Goal: Task Accomplishment & Management: Manage account settings

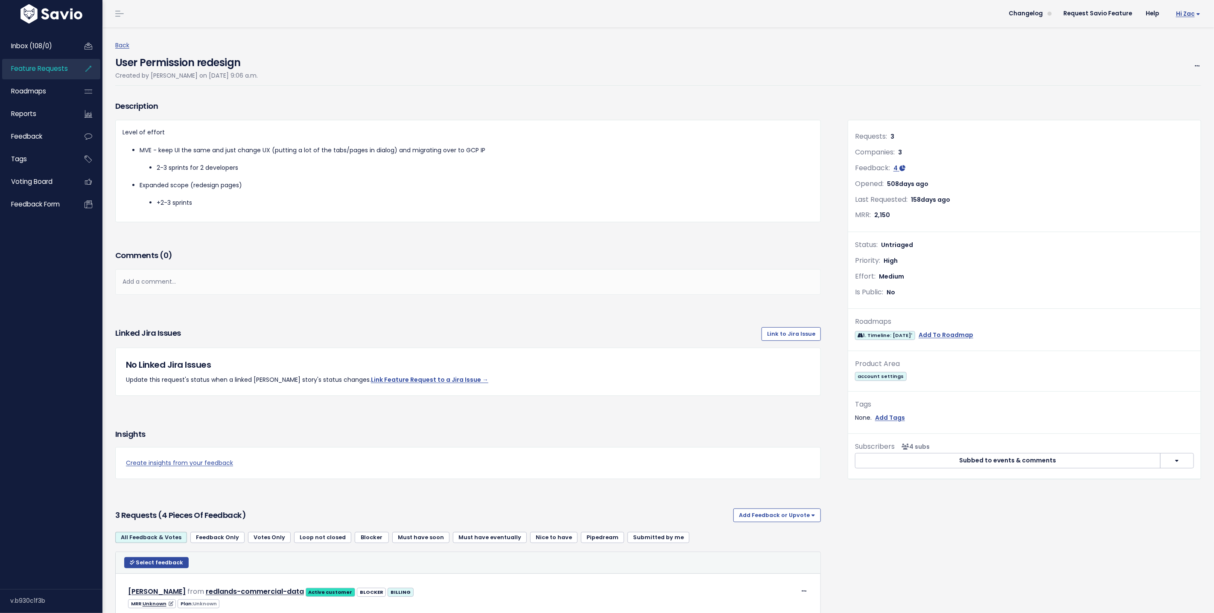
click at [1193, 17] on span "Hi Zac" at bounding box center [1188, 14] width 24 height 6
click at [1174, 44] on link "Vault Settings" at bounding box center [1172, 39] width 63 height 17
click at [1185, 16] on span "Hi Zac" at bounding box center [1188, 14] width 24 height 6
click at [1173, 89] on link "Manage Users" at bounding box center [1172, 88] width 63 height 17
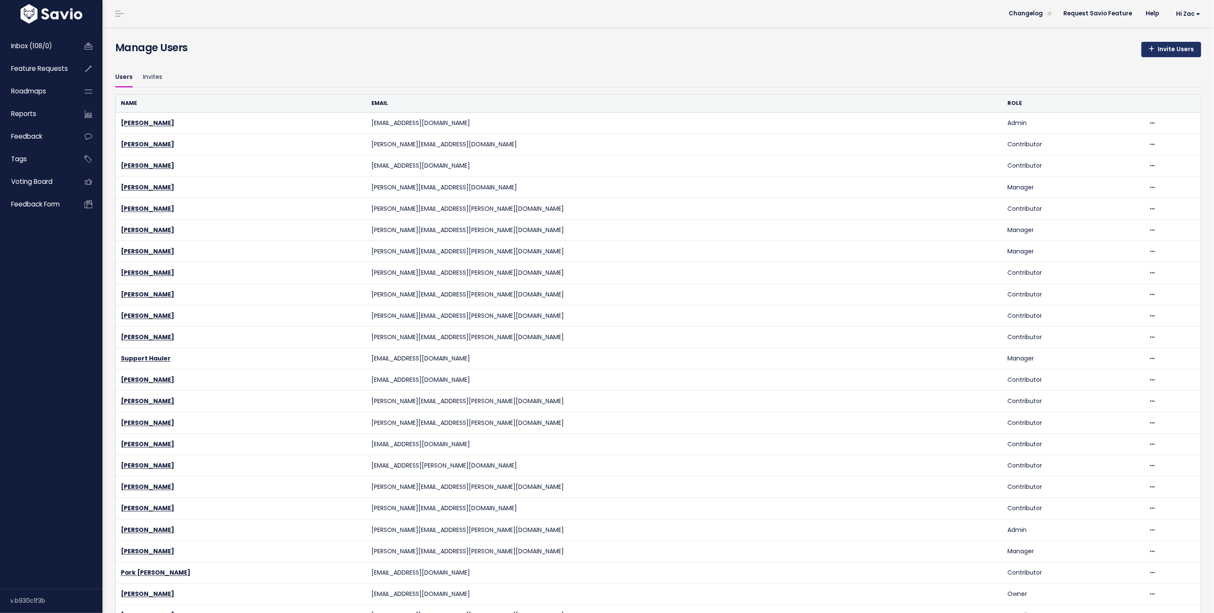
click at [1163, 53] on link "Invite Users" at bounding box center [1171, 49] width 60 height 15
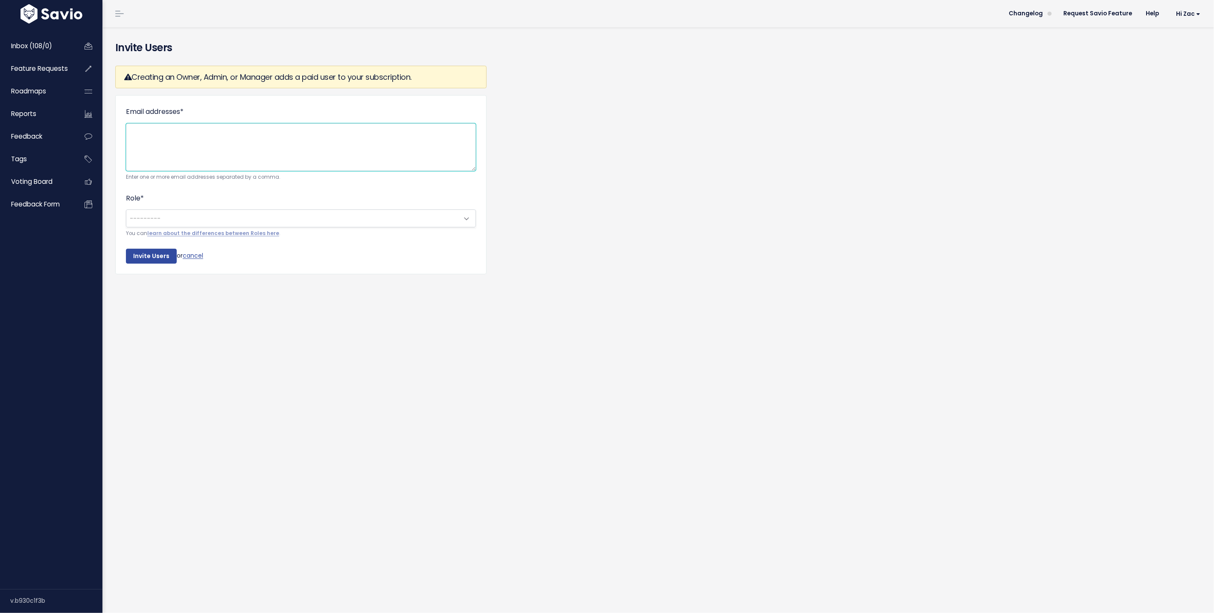
click at [213, 125] on textarea "Email addresses *" at bounding box center [301, 147] width 350 height 48
paste textarea "jose.caselles@haulerhero.com"
type textarea "jose.caselles@haulerhero.com"
click at [179, 236] on link "learn about the differences between Roles here" at bounding box center [213, 233] width 132 height 7
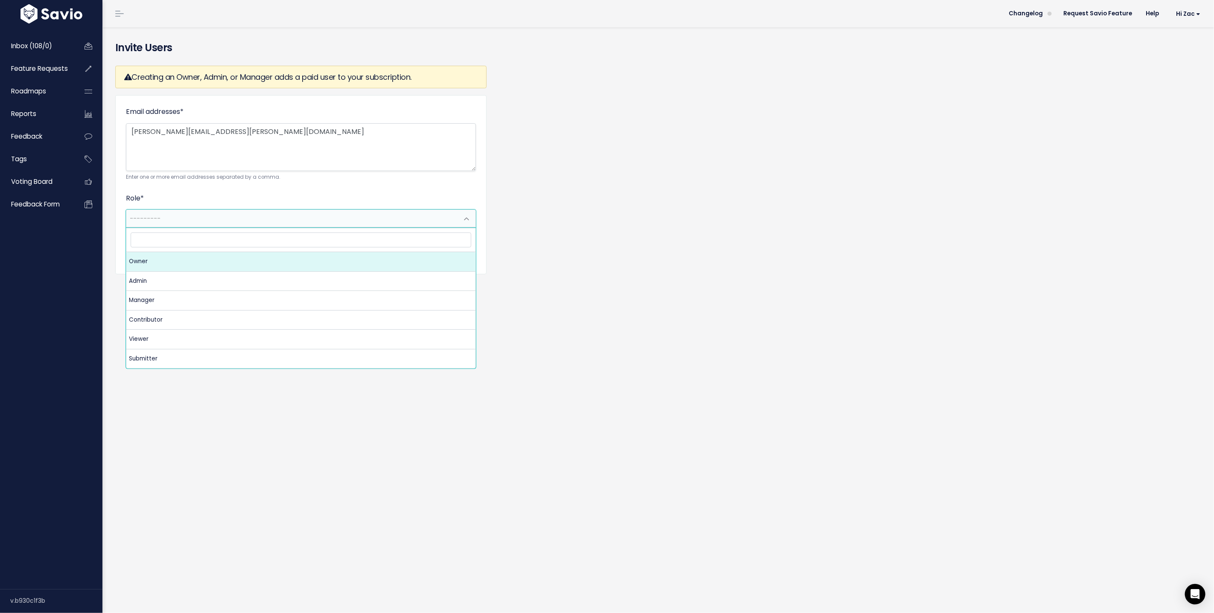
click at [142, 225] on span "---------" at bounding box center [292, 218] width 332 height 17
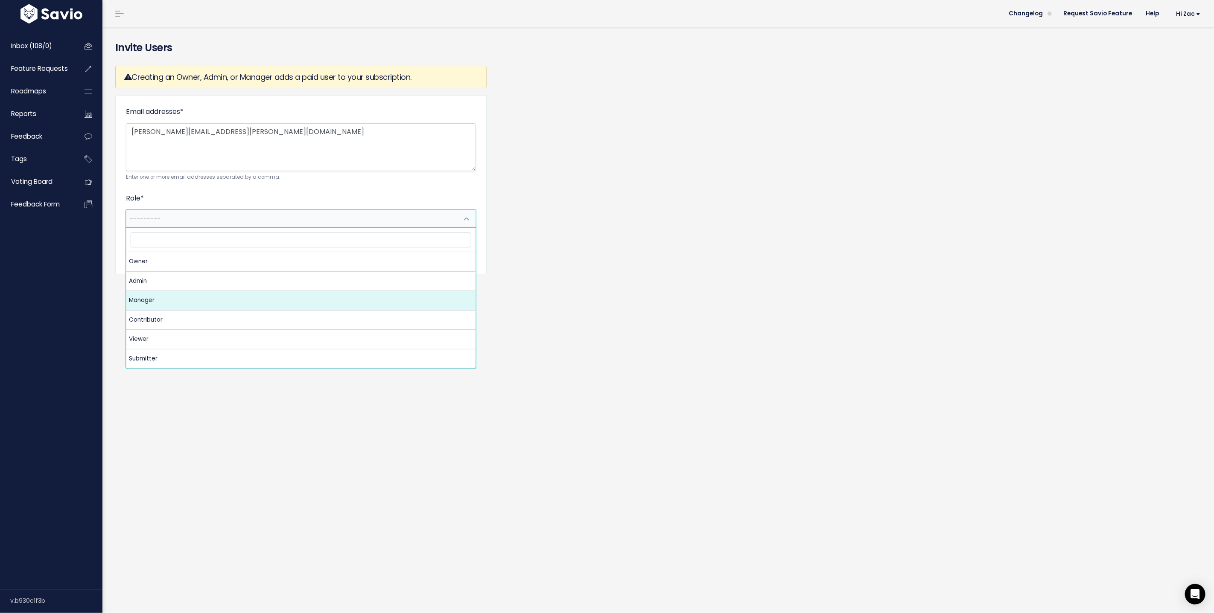
select select "MANAGER"
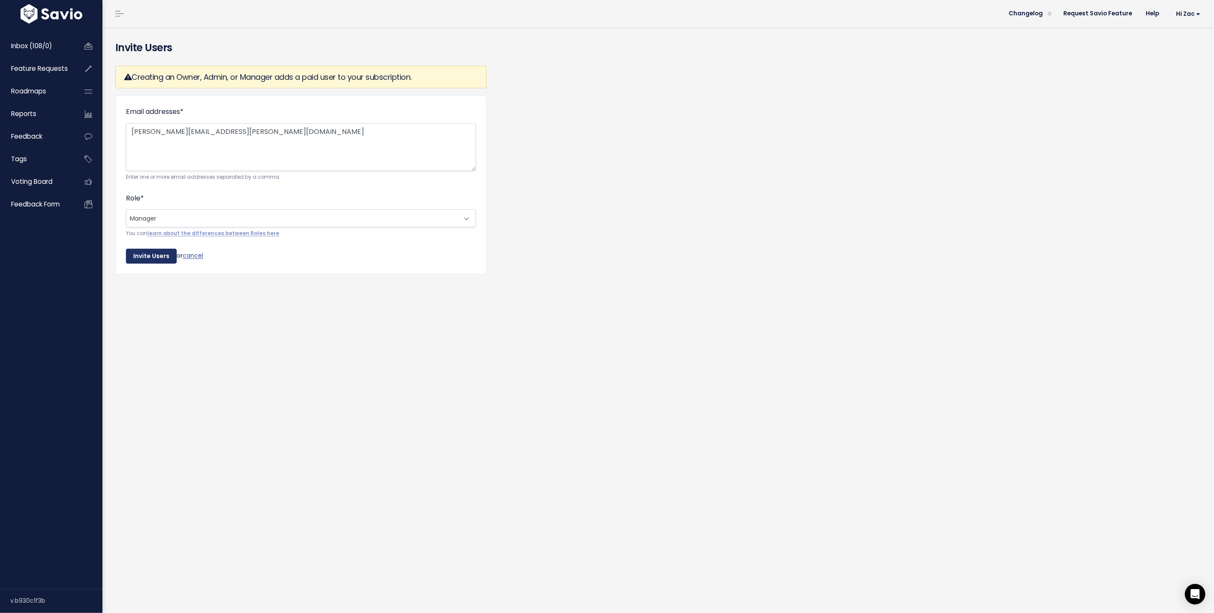
click at [151, 255] on input "Invite Users" at bounding box center [151, 256] width 51 height 15
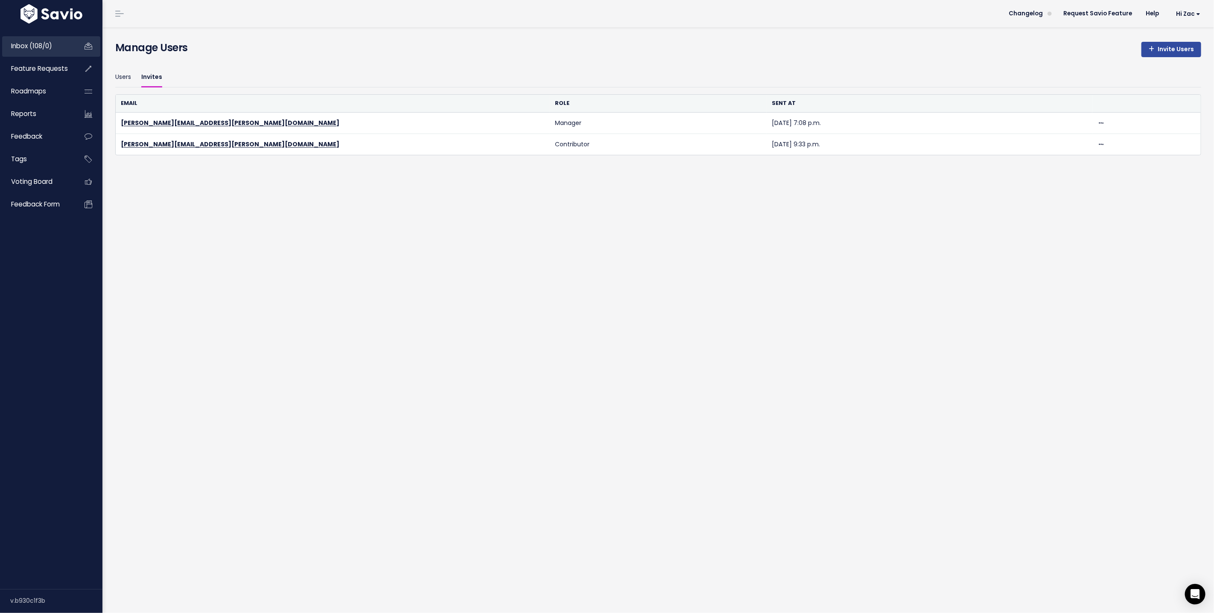
click at [37, 52] on link "Inbox (108/0)" at bounding box center [36, 46] width 69 height 20
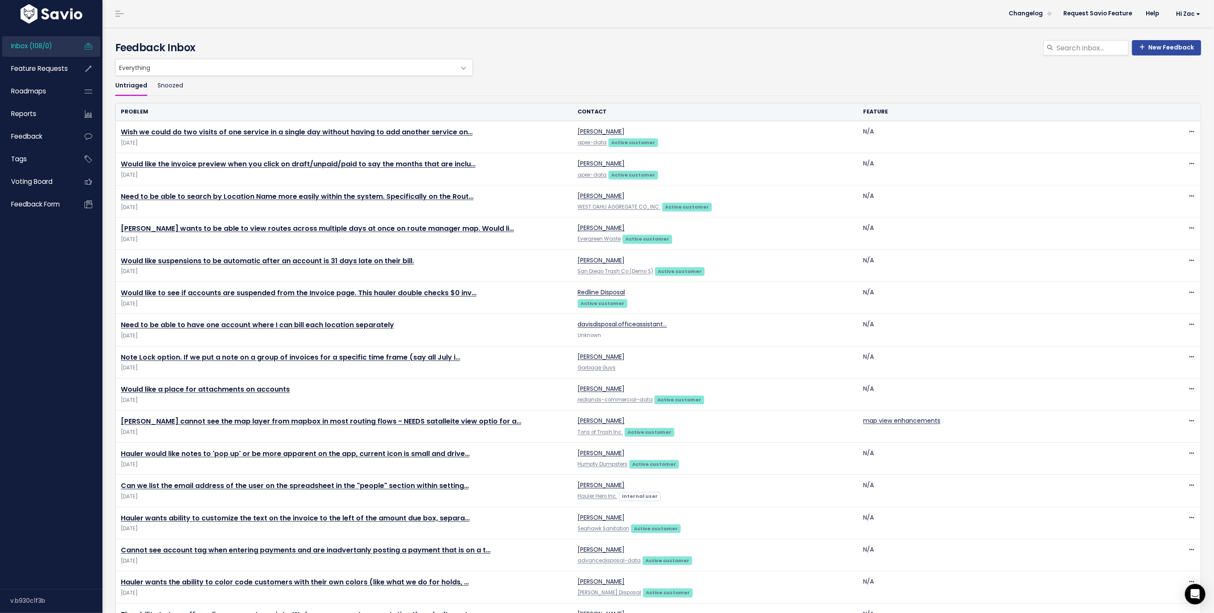
click at [41, 17] on img at bounding box center [51, 13] width 66 height 19
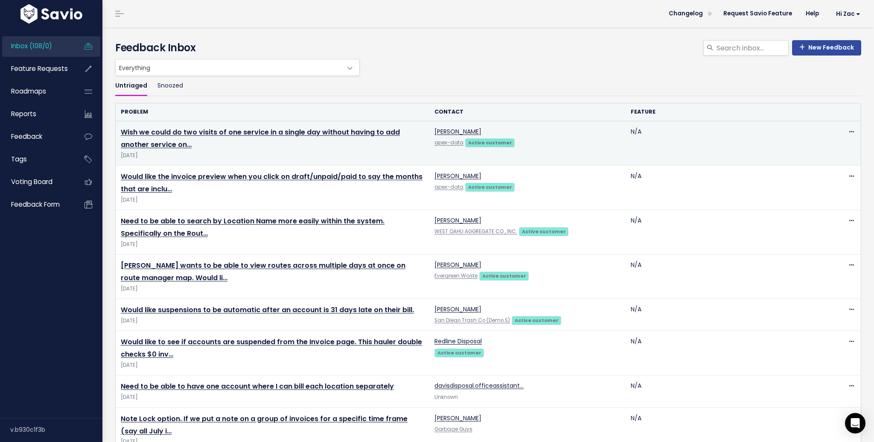
click at [236, 156] on span "Aug 18 2025" at bounding box center [272, 155] width 303 height 9
click at [210, 135] on link "Wish we could do two visits of one service in a single day without having to ad…" at bounding box center [260, 138] width 279 height 22
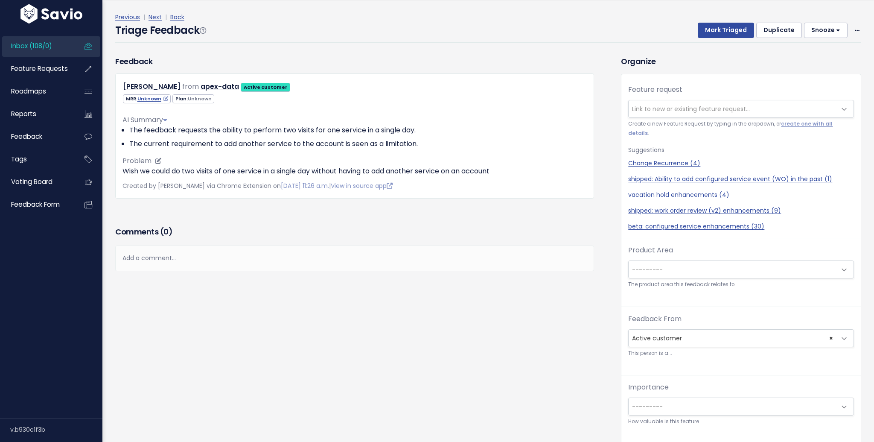
scroll to position [1, 0]
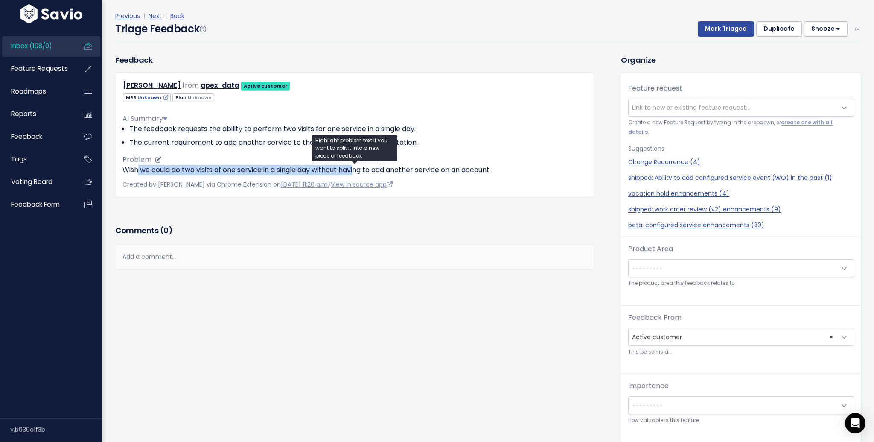
drag, startPoint x: 137, startPoint y: 166, endPoint x: 361, endPoint y: 166, distance: 223.2
click at [361, 166] on p "Wish we could do two visits of one service in a single day without having to ad…" at bounding box center [354, 170] width 464 height 10
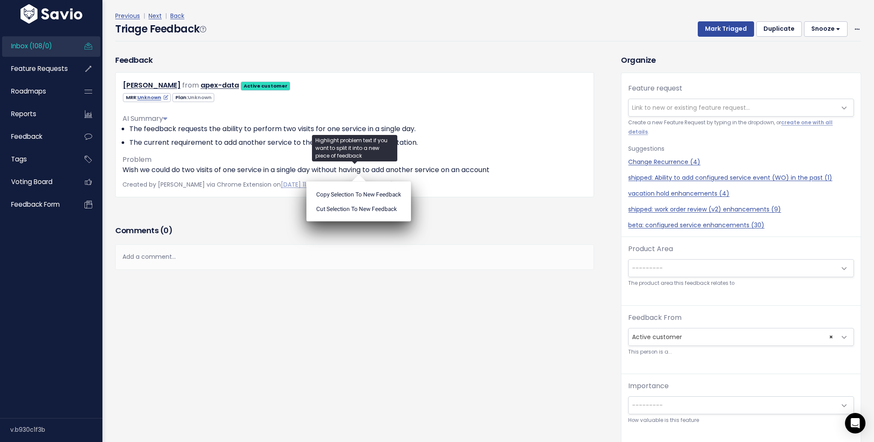
click at [513, 221] on div "Feedback Brittany Morrow from apex-data Active customer" at bounding box center [355, 138] width 492 height 169
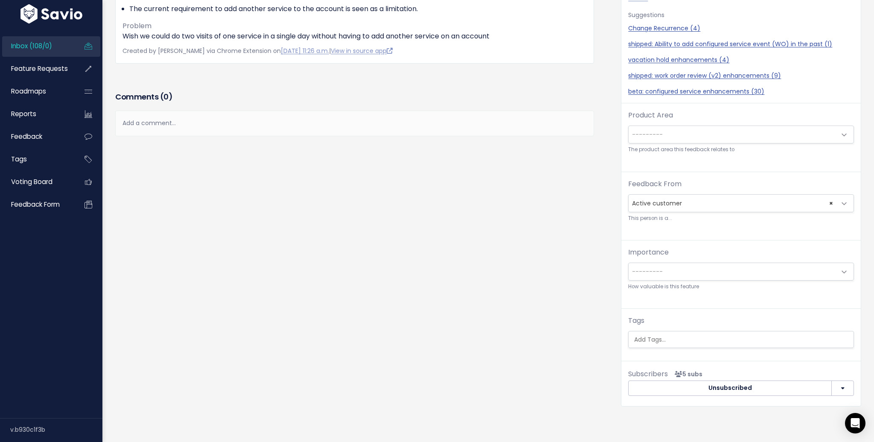
scroll to position [136, 0]
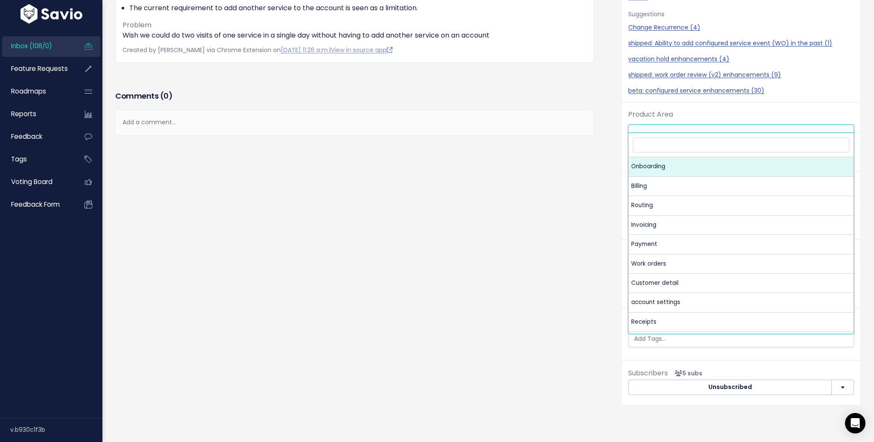
click at [682, 126] on span "---------" at bounding box center [733, 133] width 208 height 17
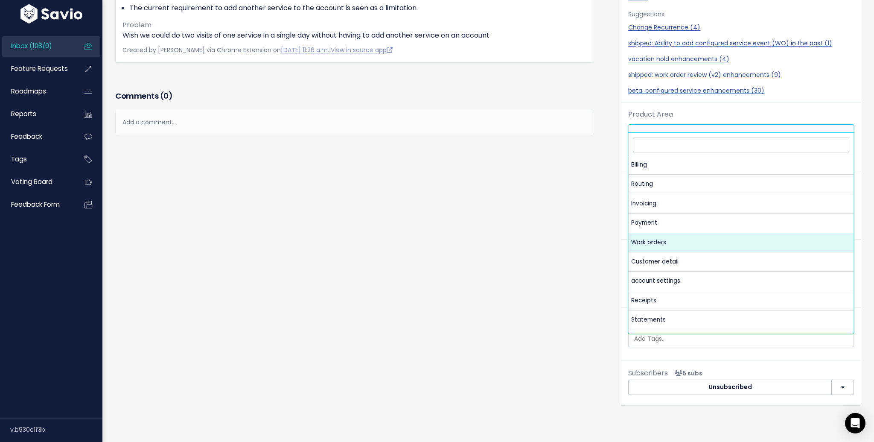
scroll to position [19, 0]
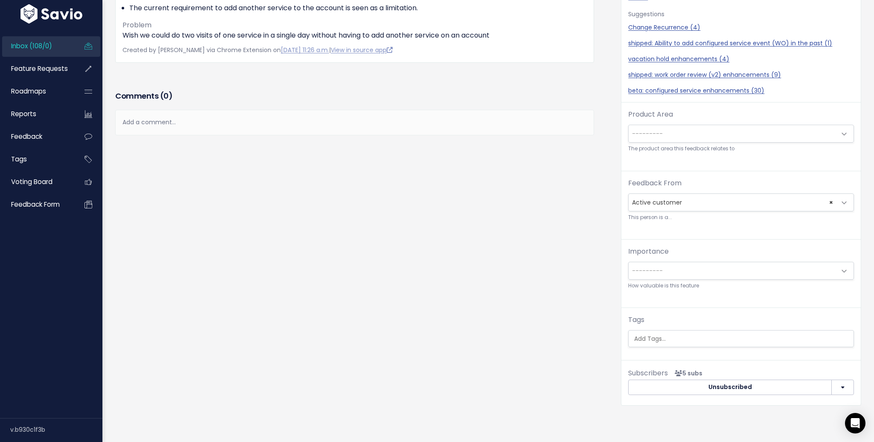
click at [601, 221] on div "Feedback Brittany Morrow from apex-data Active customer" at bounding box center [362, 169] width 506 height 499
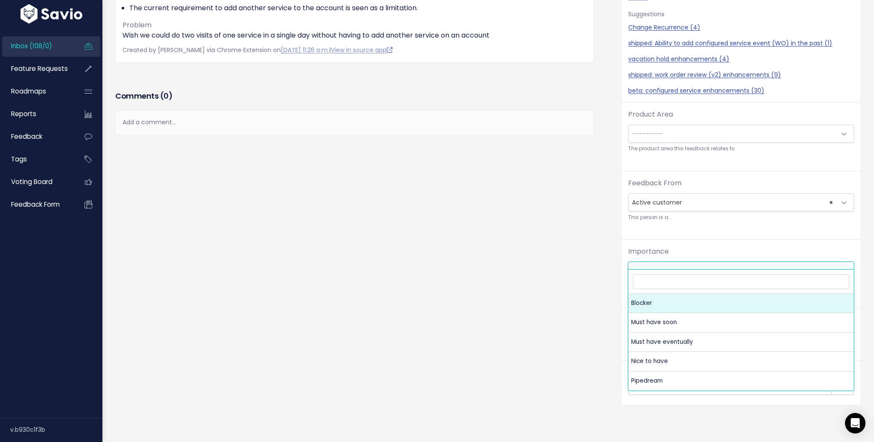
click at [679, 262] on span "---------" at bounding box center [733, 270] width 208 height 17
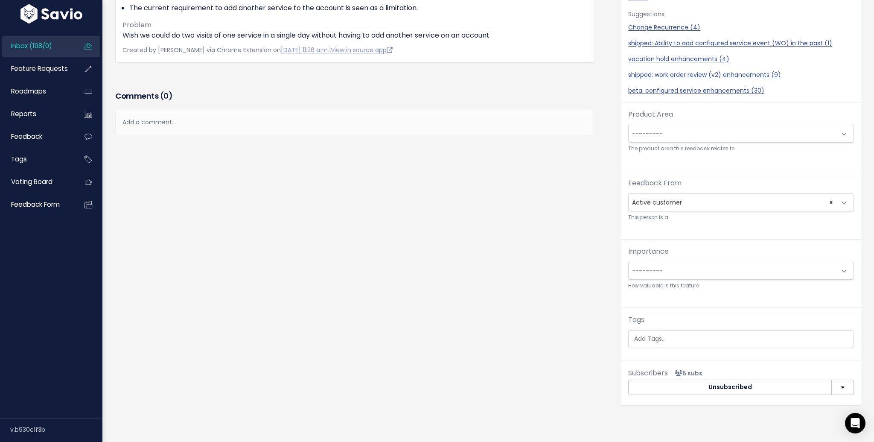
click at [527, 336] on div "Feedback Brittany Morrow from apex-data Active customer" at bounding box center [362, 169] width 506 height 499
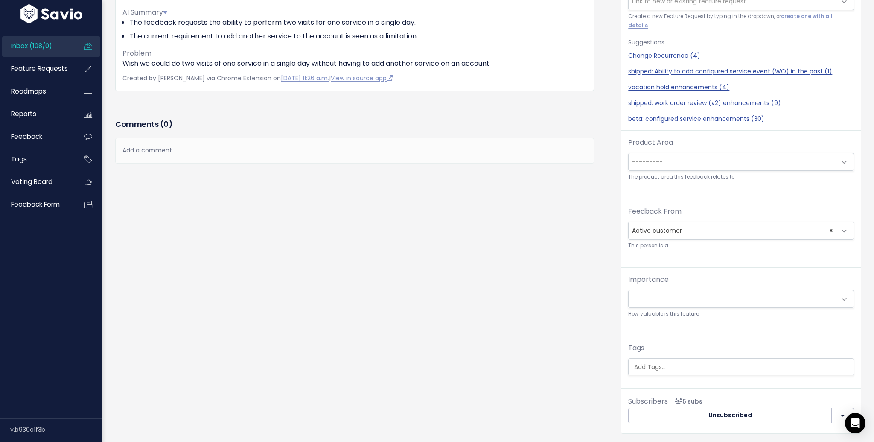
scroll to position [0, 0]
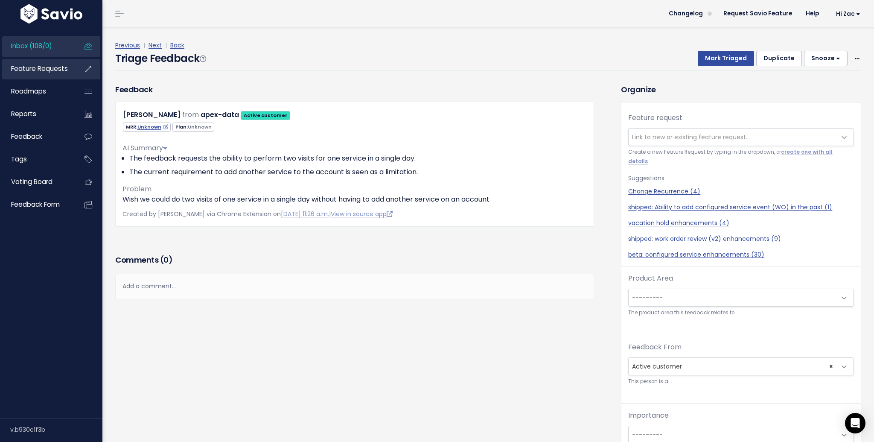
click at [50, 66] on span "Feature Requests" at bounding box center [39, 68] width 57 height 9
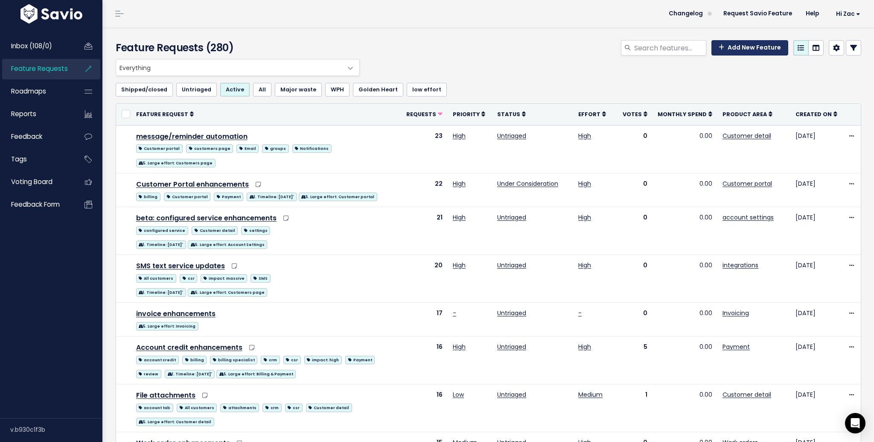
click at [767, 47] on link "Add New Feature" at bounding box center [749, 47] width 77 height 15
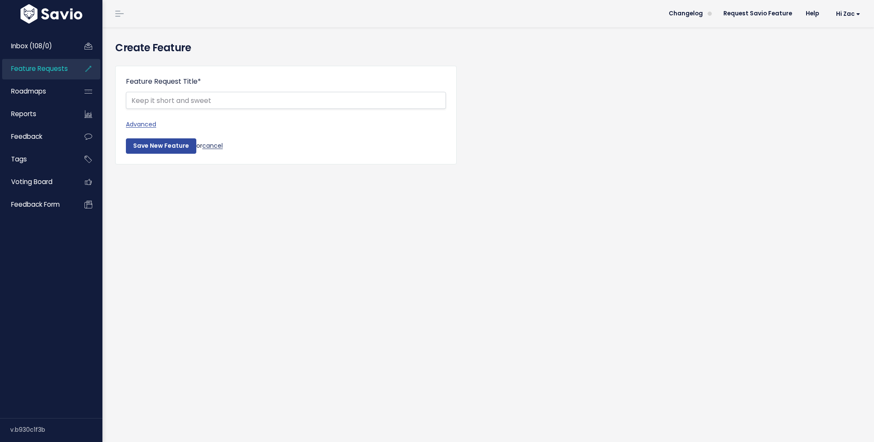
click at [213, 146] on link "cancel" at bounding box center [212, 145] width 20 height 9
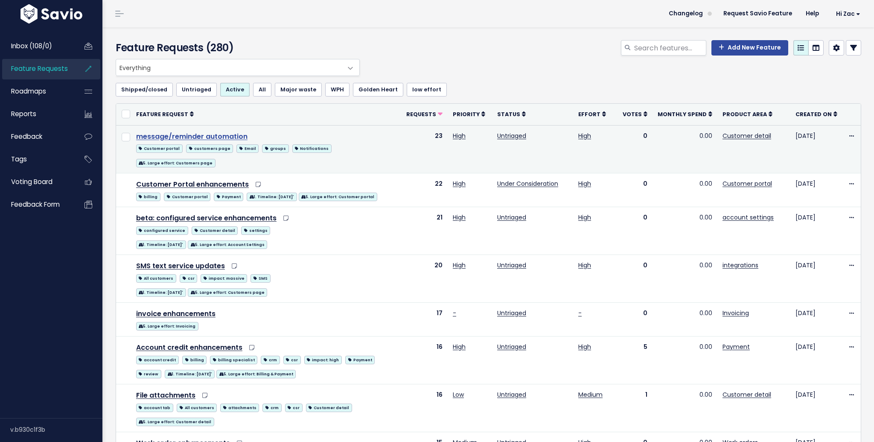
click at [205, 137] on link "message/reminder automation" at bounding box center [191, 136] width 111 height 10
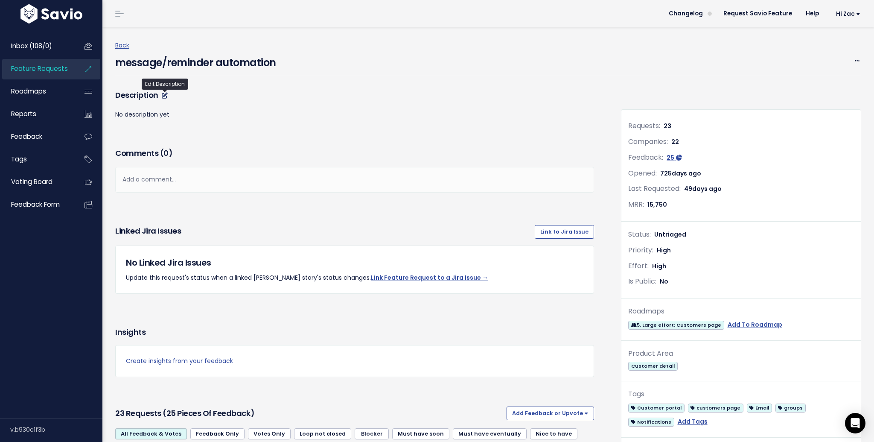
click at [166, 95] on icon at bounding box center [165, 96] width 6 height 6
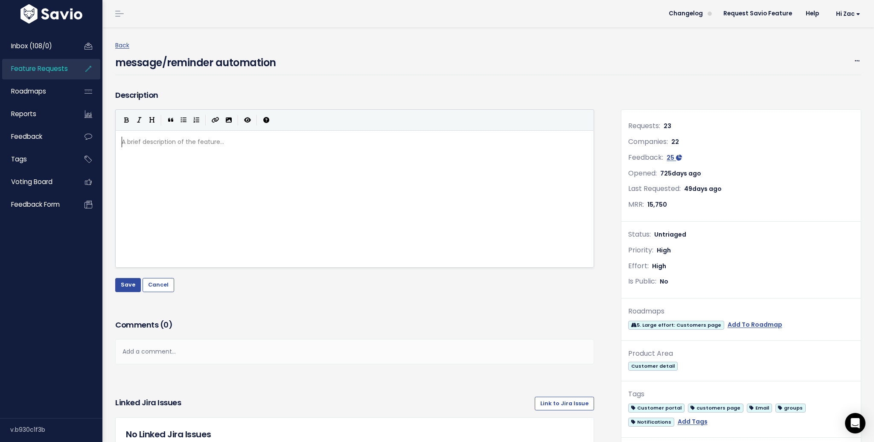
scroll to position [3, 0]
click at [203, 187] on div "A brief description of the feature... xxxxxxxxxx ​" at bounding box center [365, 209] width 491 height 149
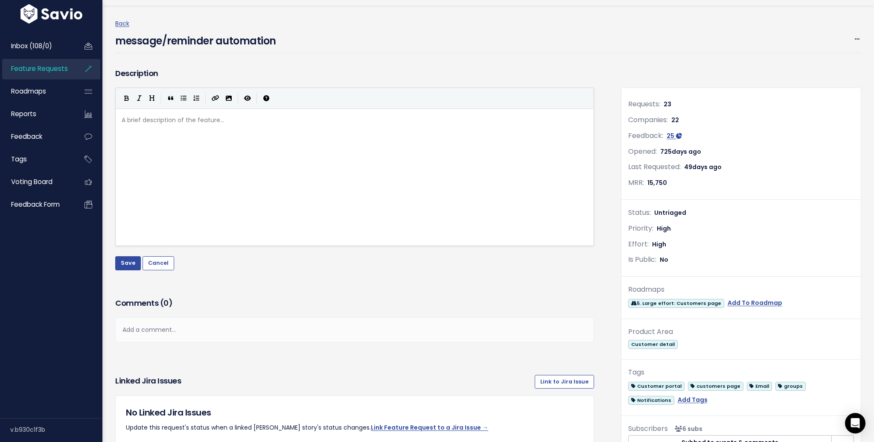
scroll to position [0, 0]
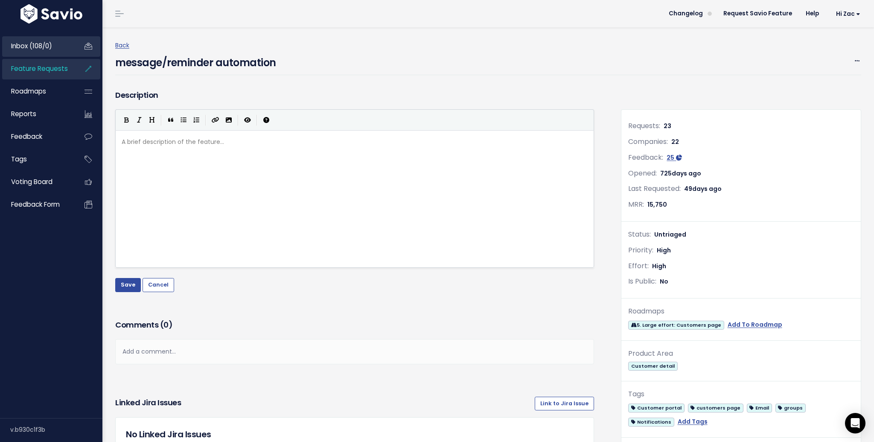
click at [52, 49] on span "Inbox (108/0)" at bounding box center [31, 45] width 41 height 9
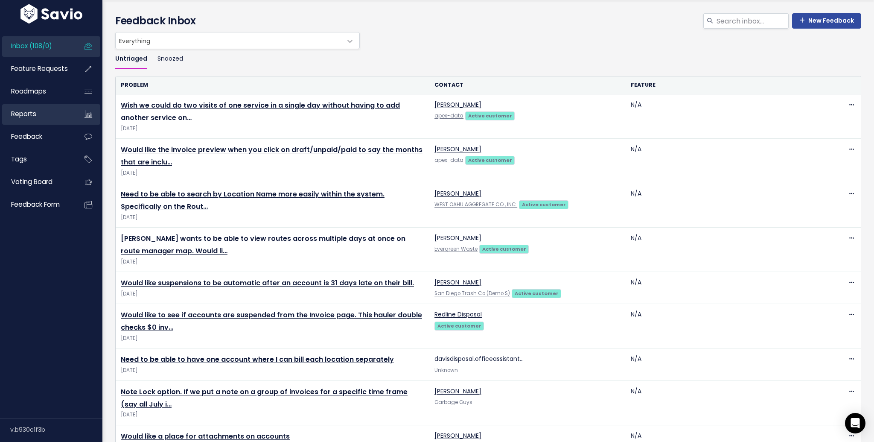
scroll to position [27, 0]
click at [35, 92] on span "Roadmaps" at bounding box center [28, 91] width 35 height 9
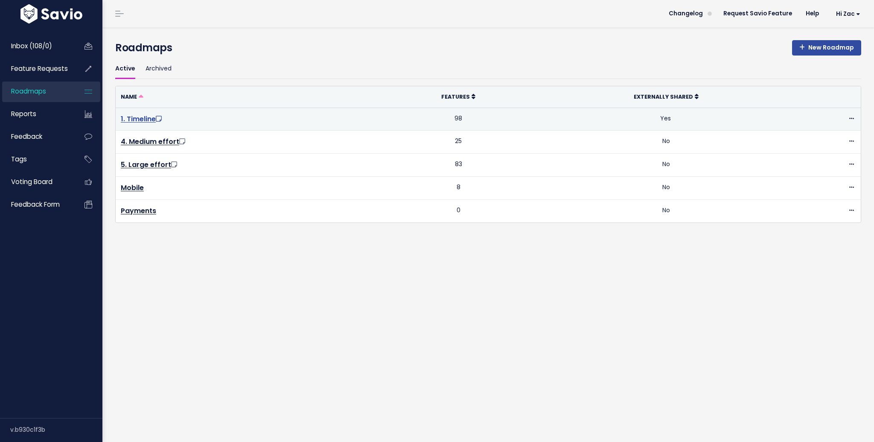
click at [143, 116] on link "1. Timeline" at bounding box center [142, 119] width 43 height 10
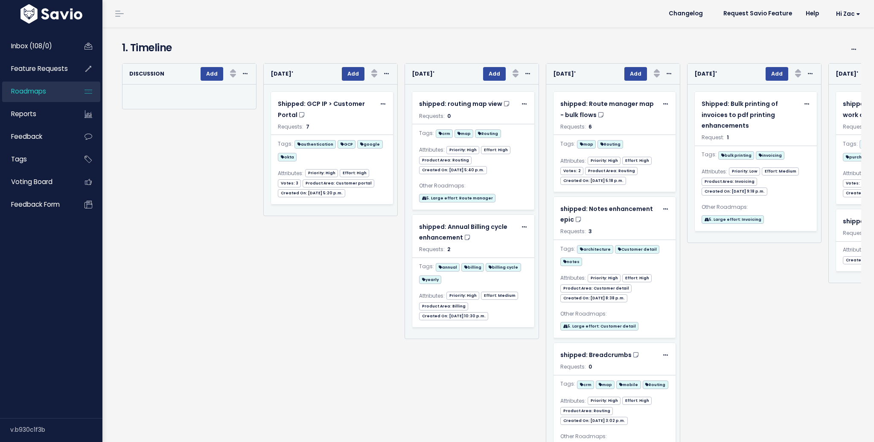
click at [143, 117] on div "Re-sorting cards... Discussion Add Rank Requests (Low => High) Requests (High =…" at bounding box center [185, 260] width 141 height 394
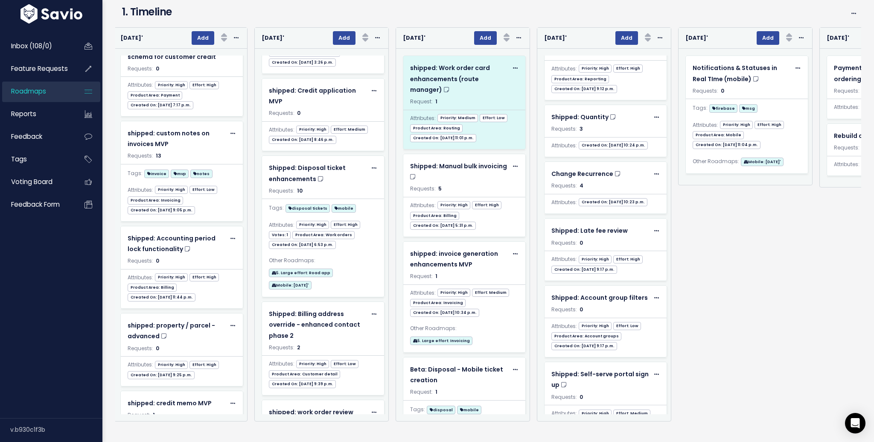
scroll to position [0, 2465]
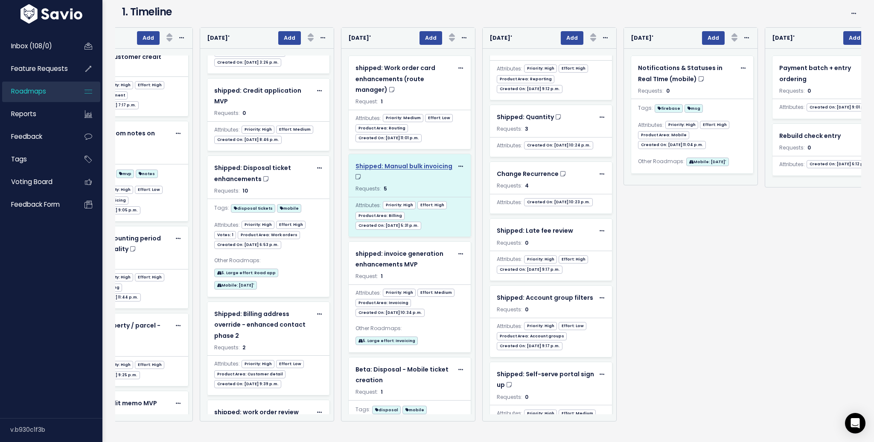
click at [437, 175] on div "Shipped: Manual bulk invoicing" at bounding box center [405, 171] width 98 height 21
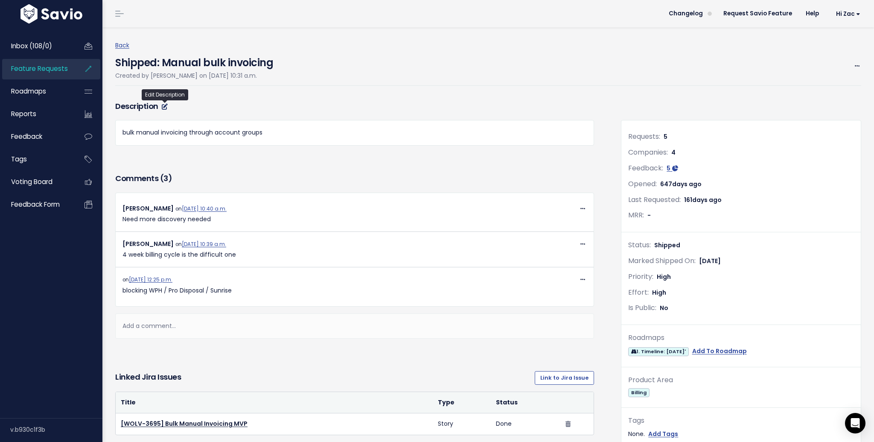
click at [163, 108] on icon at bounding box center [165, 107] width 6 height 6
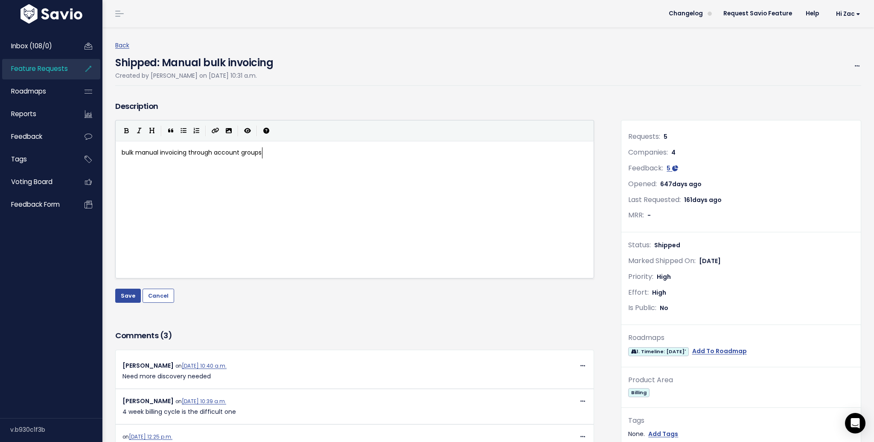
scroll to position [3, 0]
click at [270, 186] on div "xxxxxxxxxx bulk manual invoicing through account groups" at bounding box center [365, 220] width 491 height 149
type textarea "groups"
click at [224, 165] on div "xxxxxxxxxx bulk manual invoicing through account groups" at bounding box center [365, 220] width 491 height 149
click at [166, 300] on button "Cancel" at bounding box center [159, 296] width 32 height 14
